Goal: Navigation & Orientation: Find specific page/section

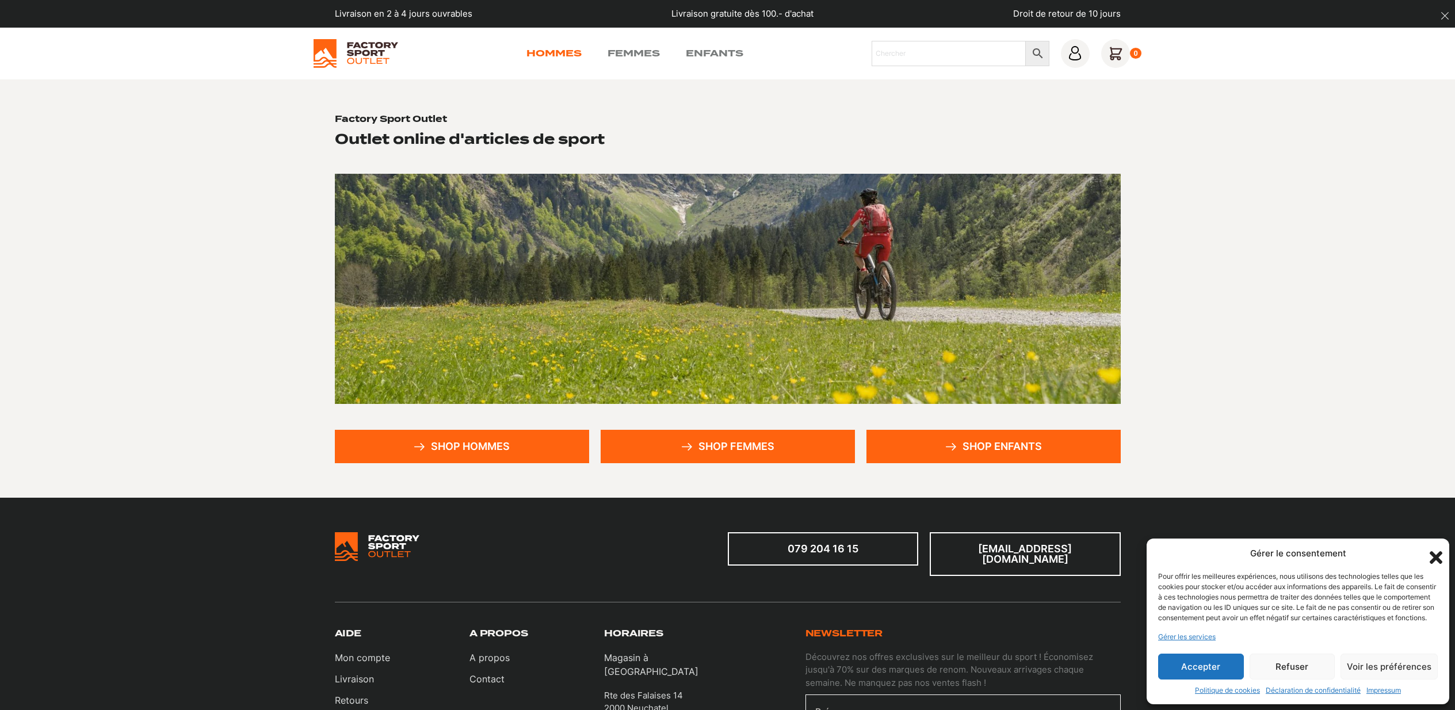
click at [562, 55] on link "Hommes" at bounding box center [554, 54] width 55 height 14
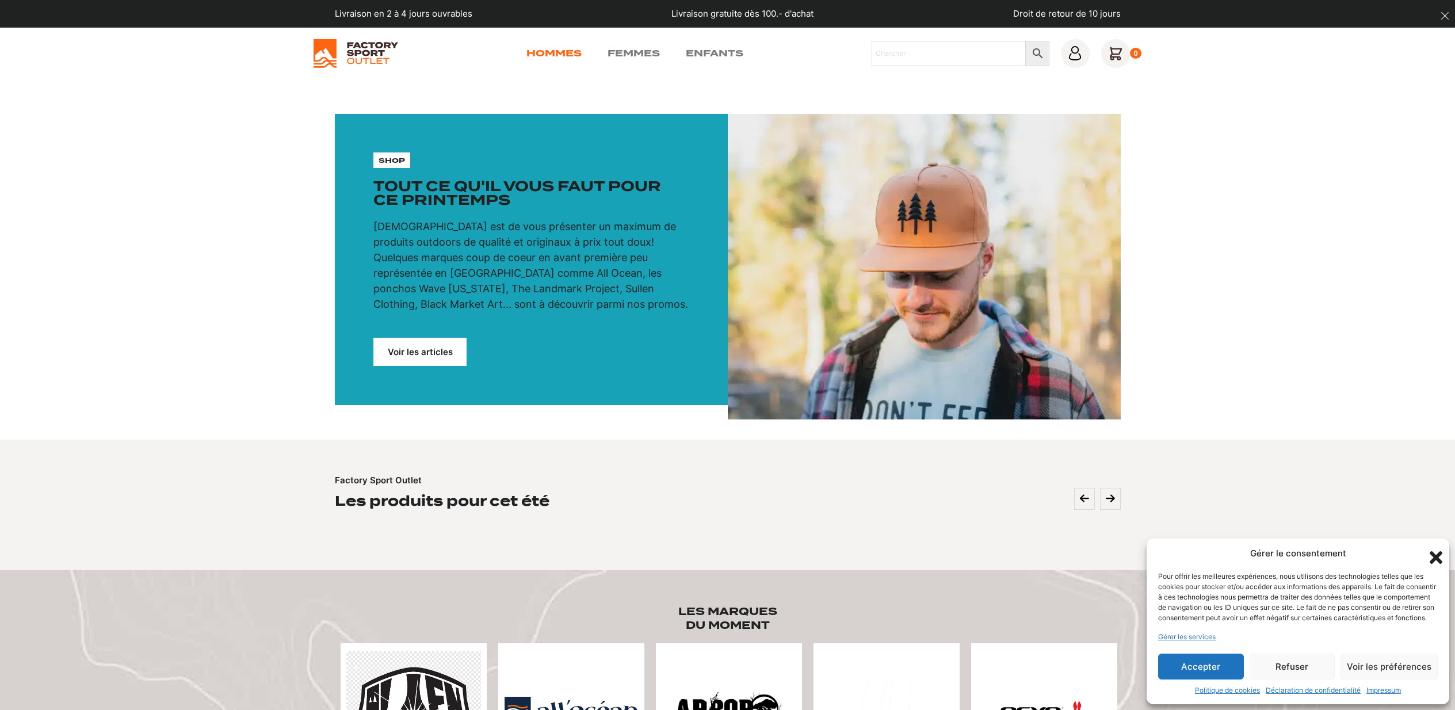
click at [548, 58] on link "Hommes" at bounding box center [554, 54] width 55 height 14
click at [657, 56] on link "Femmes" at bounding box center [634, 54] width 52 height 14
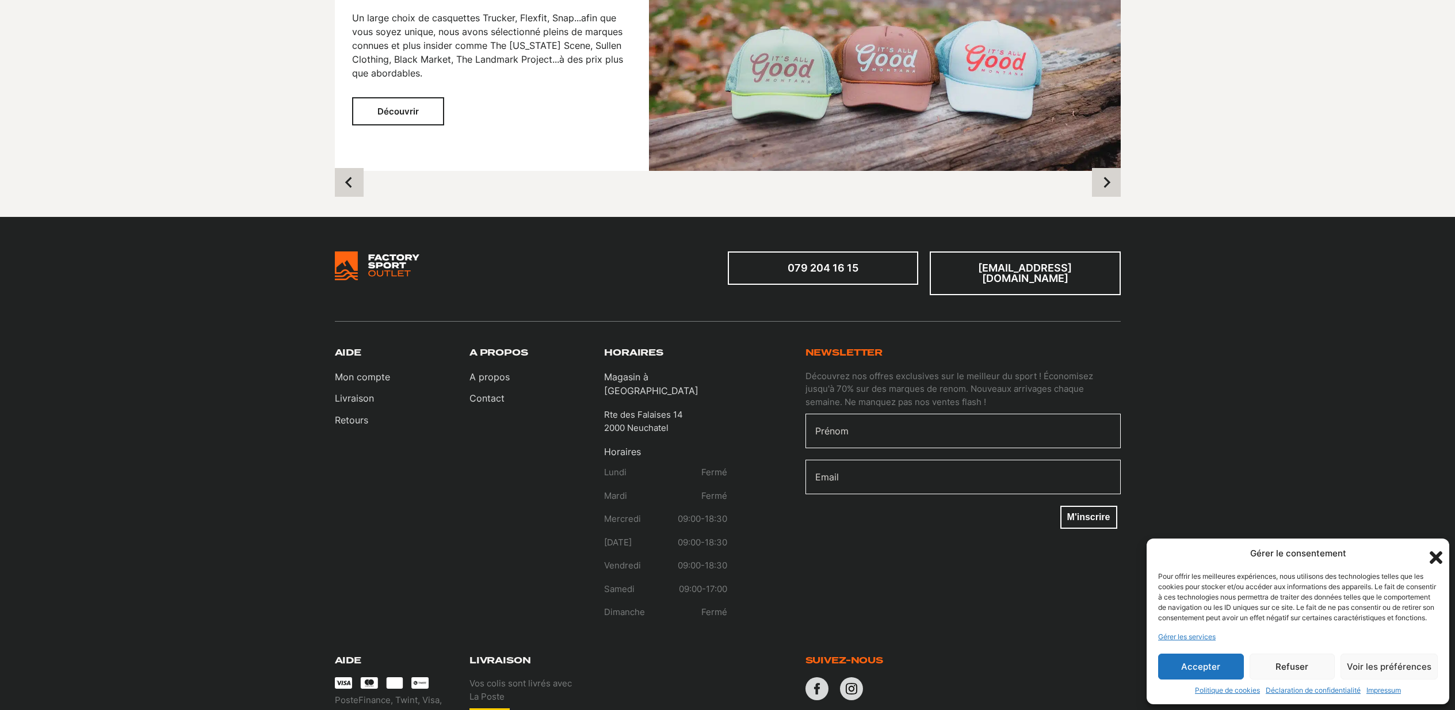
scroll to position [1393, 0]
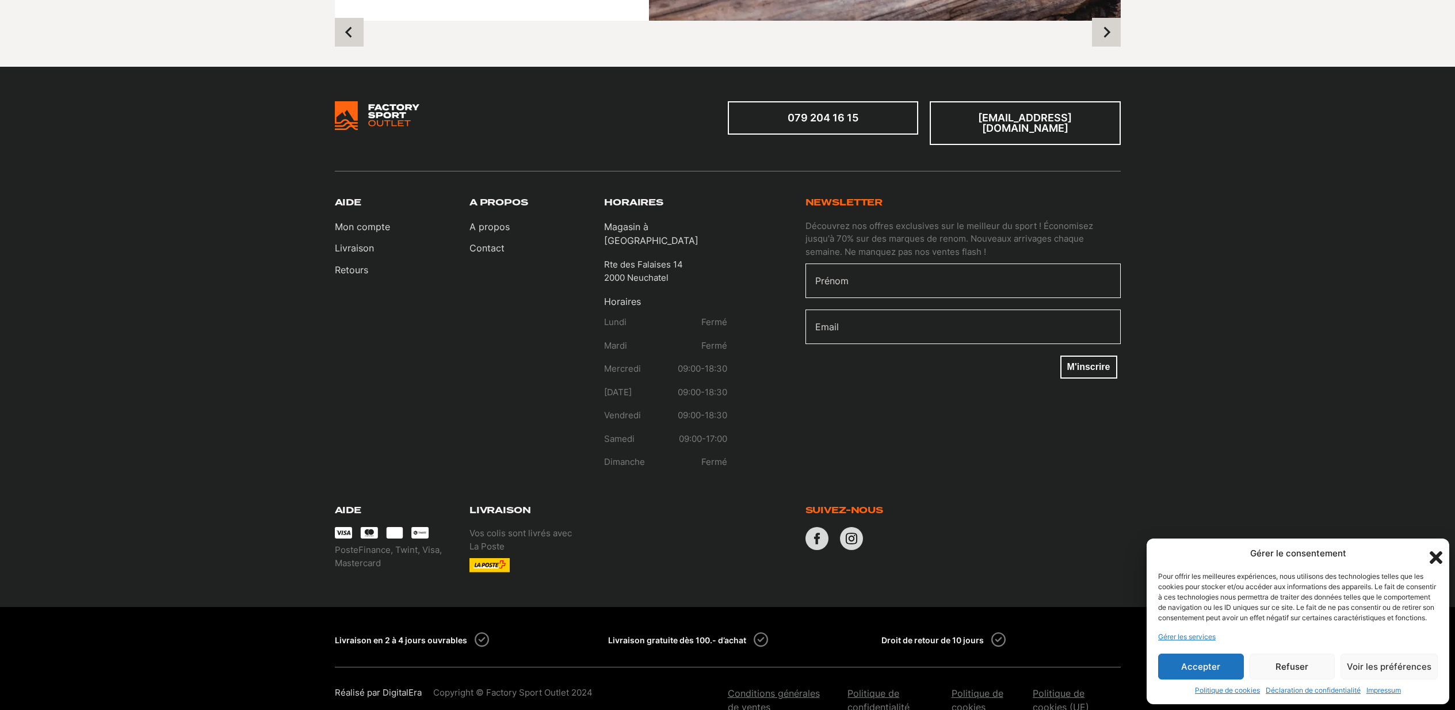
click at [1228, 668] on button "Accepter" at bounding box center [1201, 667] width 86 height 26
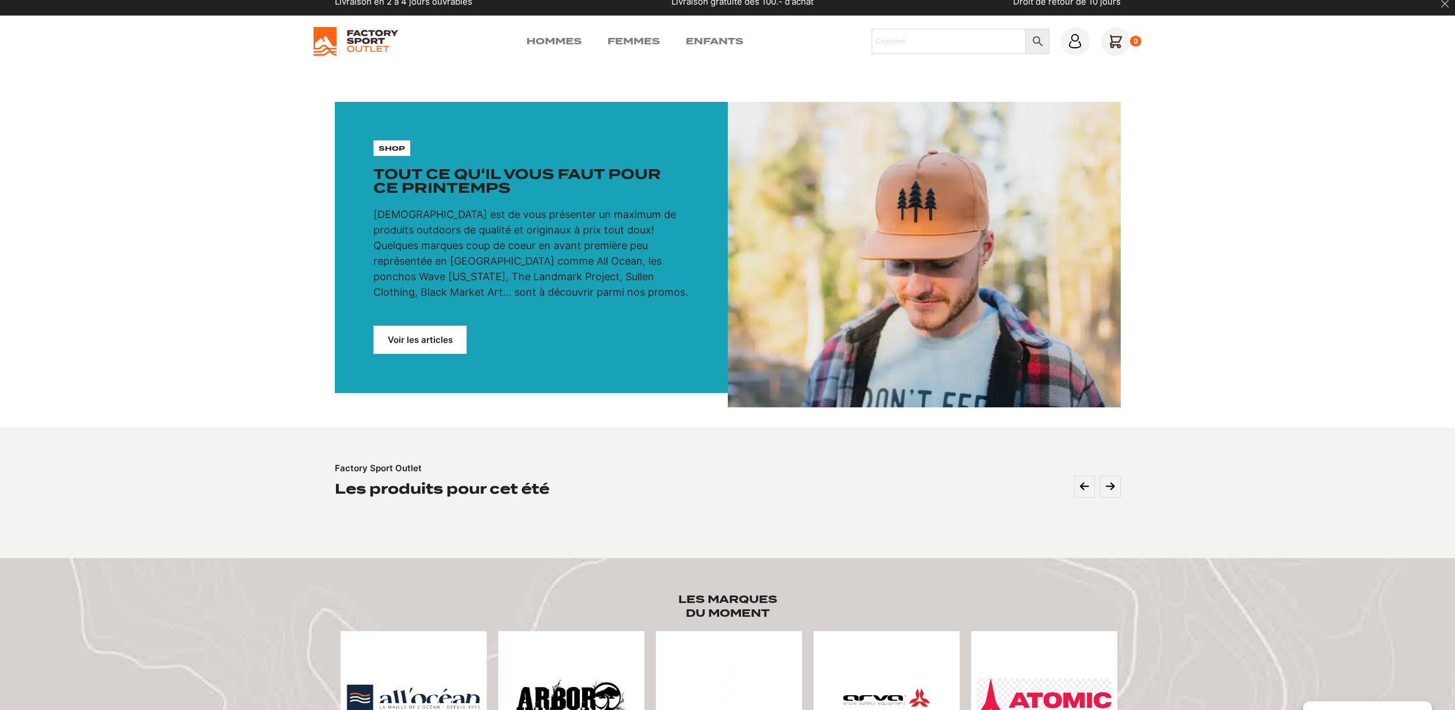
scroll to position [0, 0]
